Goal: Navigation & Orientation: Find specific page/section

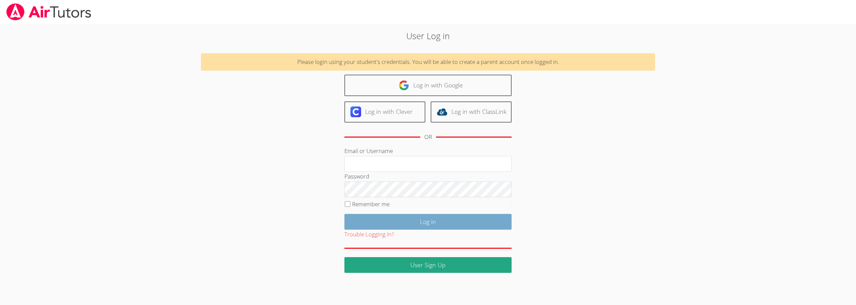
type input "[EMAIL_ADDRESS][DOMAIN_NAME]"
click at [400, 222] on input "Log in" at bounding box center [428, 222] width 167 height 16
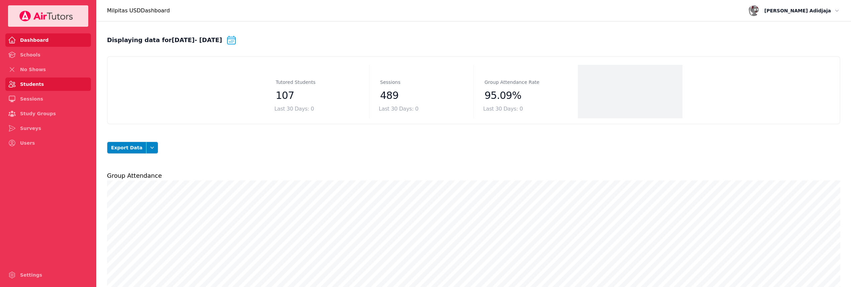
click at [22, 80] on link "Students" at bounding box center [48, 84] width 86 height 13
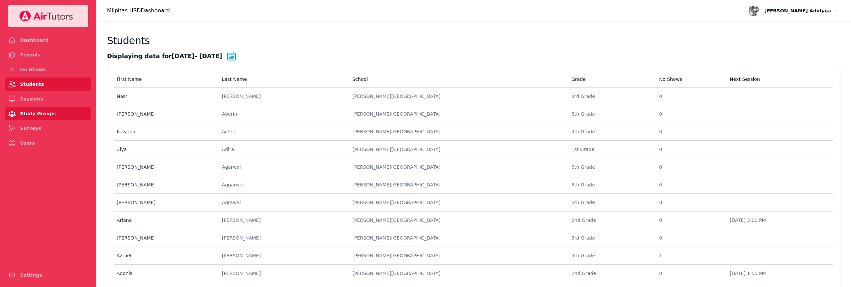
click at [27, 114] on link "Study Groups" at bounding box center [48, 113] width 86 height 13
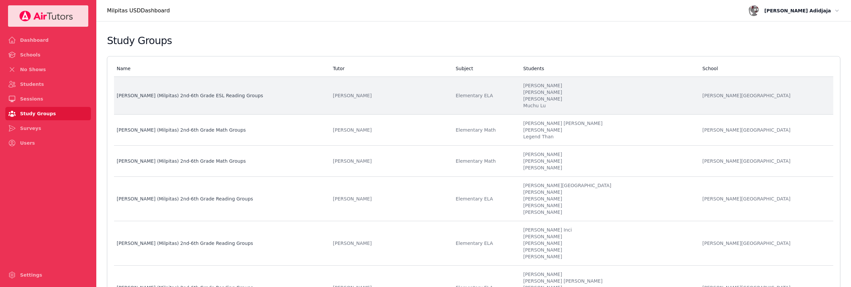
click at [251, 101] on td "Name Pomeroy (Milpitas) 2nd-6th Grade ESL Reading Groups" at bounding box center [221, 96] width 215 height 38
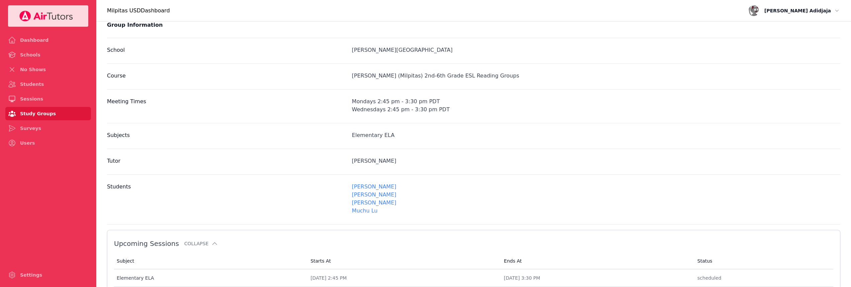
scroll to position [100, 0]
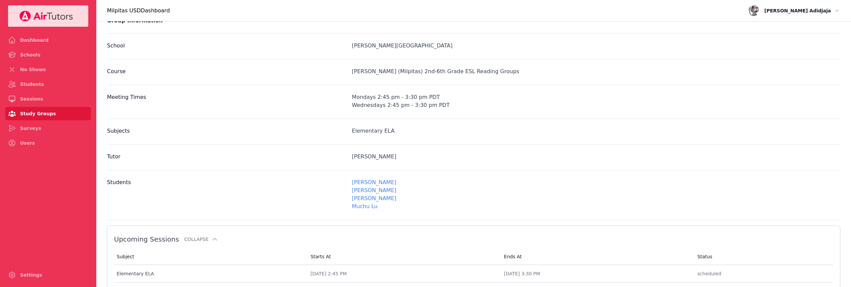
click at [396, 181] on link "[PERSON_NAME]" at bounding box center [374, 182] width 44 height 6
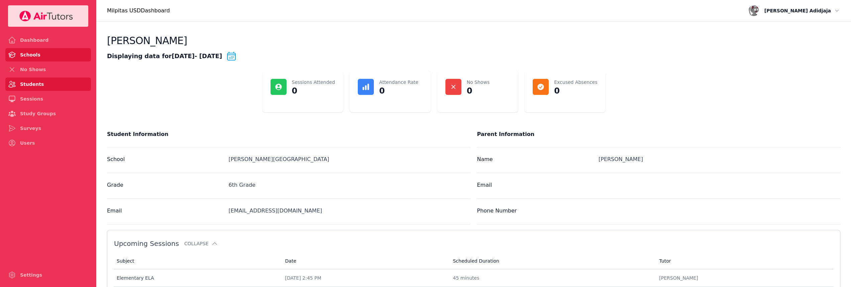
click at [25, 53] on link "Schools" at bounding box center [48, 54] width 86 height 13
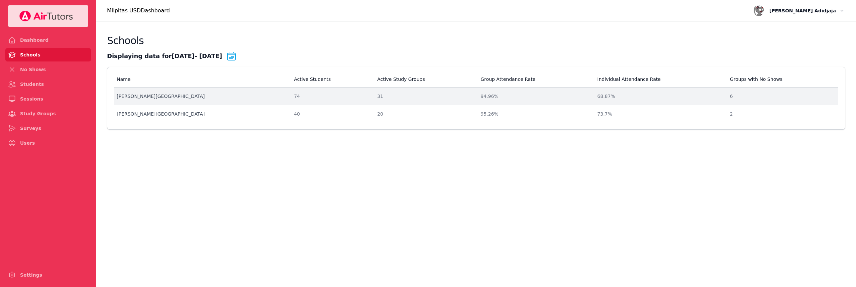
click at [154, 95] on div "[PERSON_NAME][GEOGRAPHIC_DATA]" at bounding box center [201, 96] width 169 height 7
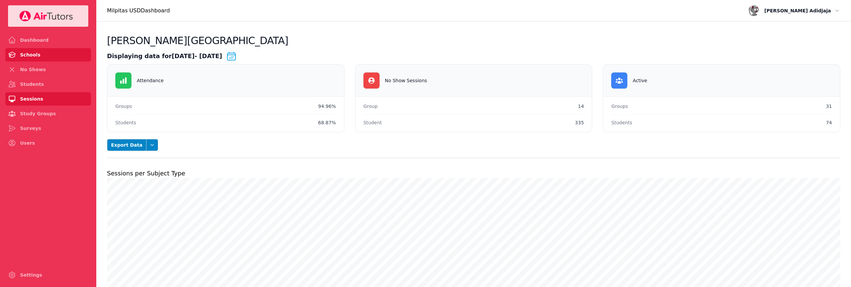
click at [34, 101] on link "Sessions" at bounding box center [48, 98] width 86 height 13
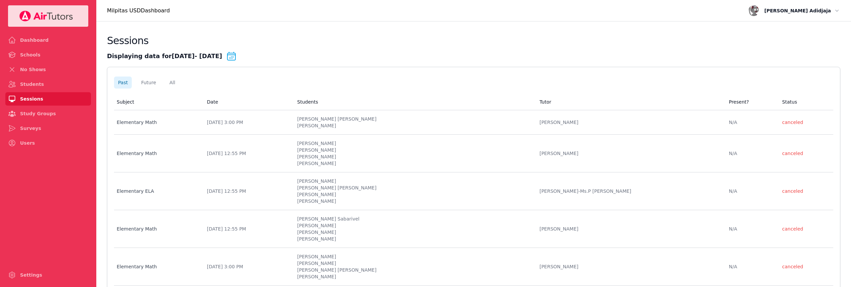
click at [237, 57] on icon at bounding box center [231, 56] width 11 height 11
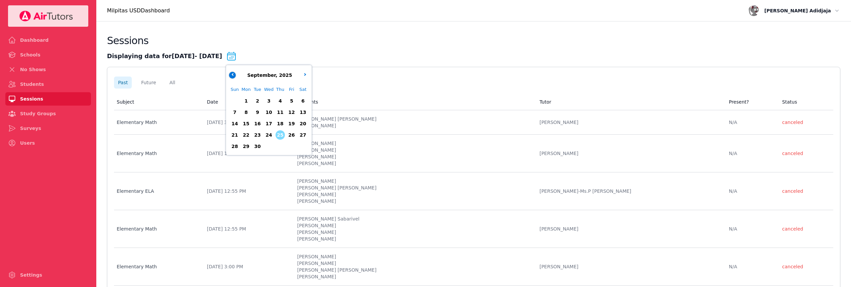
click at [236, 76] on button "button" at bounding box center [232, 75] width 7 height 7
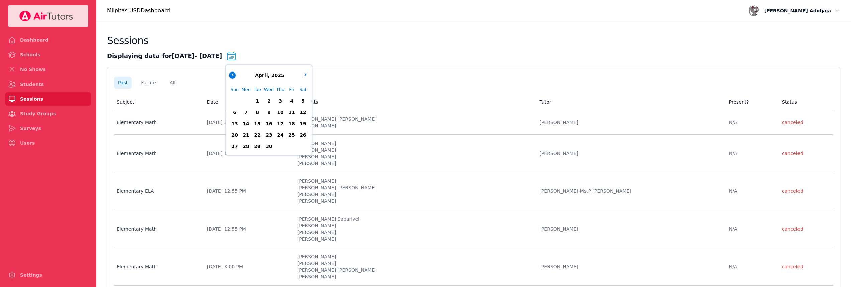
click at [236, 76] on button "button" at bounding box center [232, 75] width 7 height 7
click at [251, 110] on span "3" at bounding box center [246, 112] width 9 height 9
click at [285, 125] on span "13" at bounding box center [280, 123] width 9 height 9
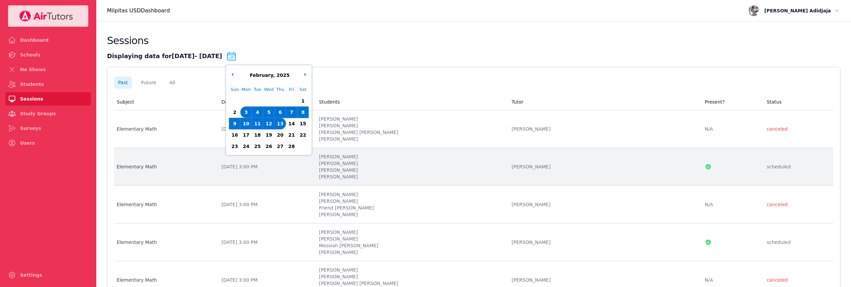
click at [217, 173] on td "Subject Elementary Math" at bounding box center [165, 167] width 103 height 38
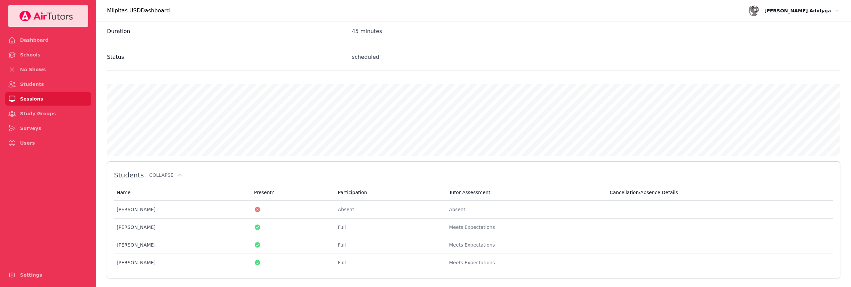
scroll to position [244, 0]
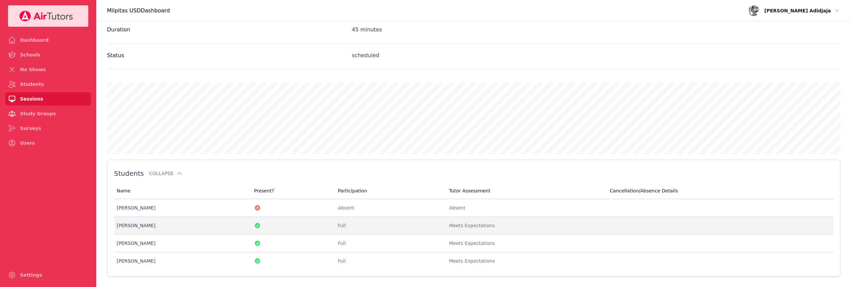
click at [138, 222] on div "[PERSON_NAME]" at bounding box center [181, 225] width 129 height 7
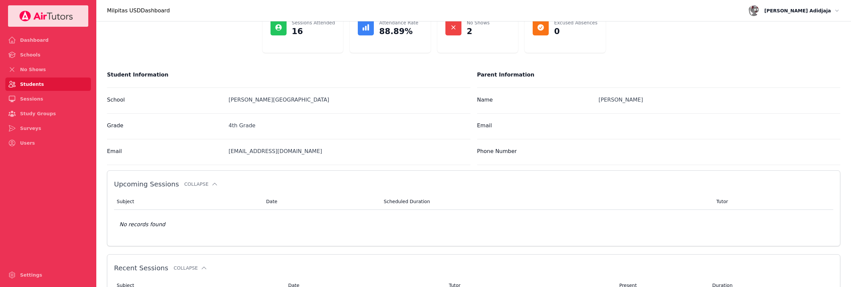
scroll to position [134, 0]
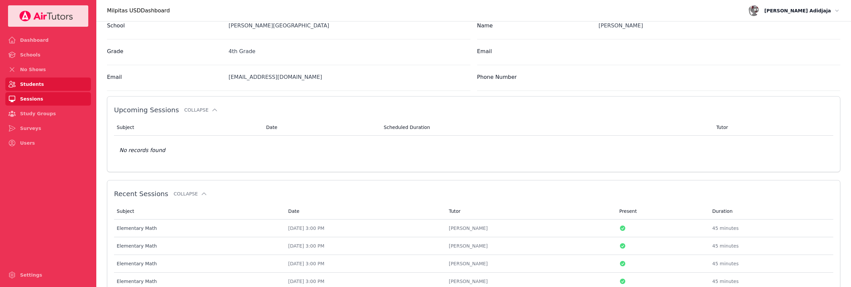
click at [29, 105] on link "Sessions" at bounding box center [48, 98] width 86 height 13
